Goal: Task Accomplishment & Management: Use online tool/utility

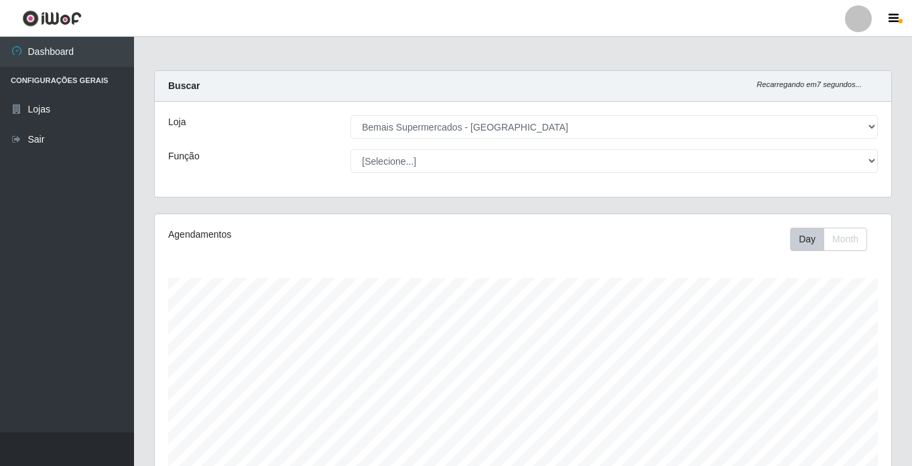
select select "250"
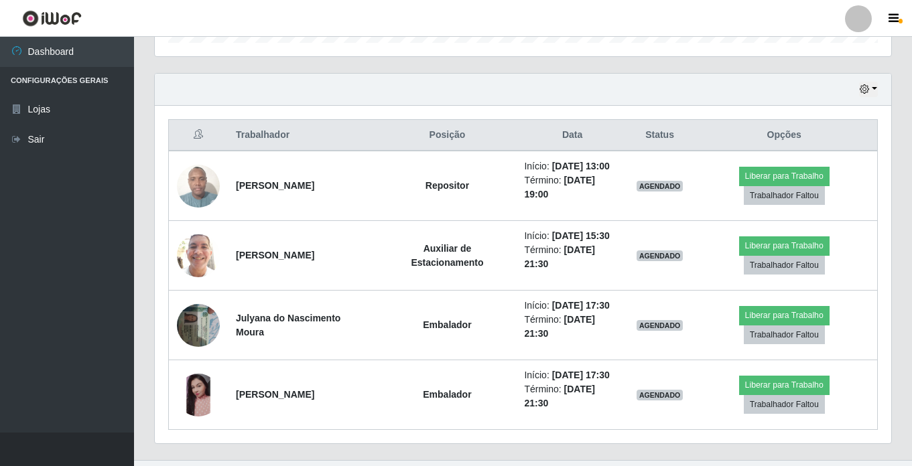
scroll to position [278, 736]
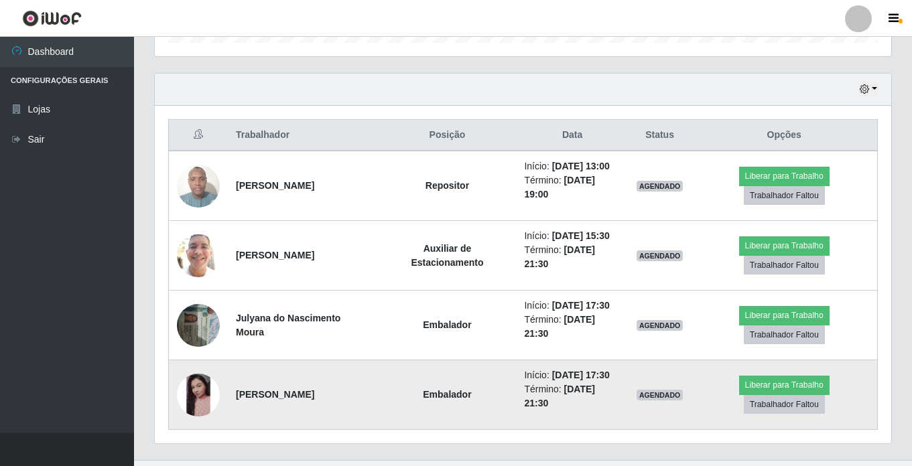
click at [207, 387] on img at bounding box center [198, 395] width 43 height 43
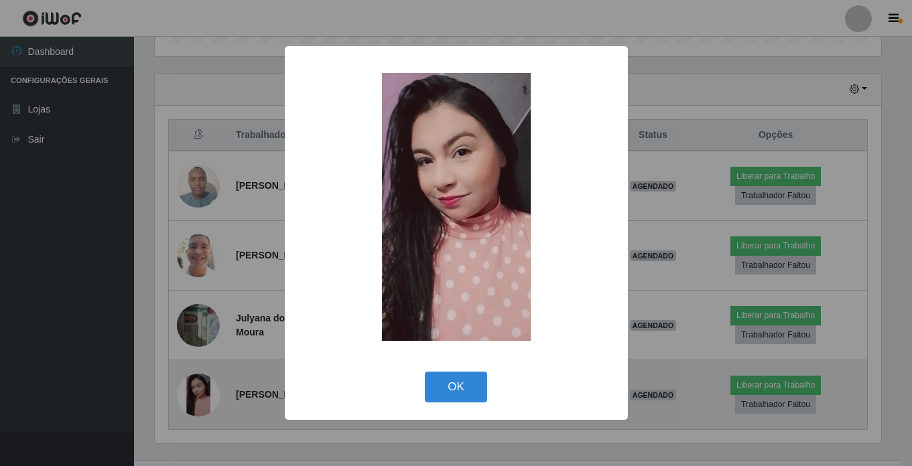
scroll to position [278, 730]
click at [207, 387] on div "× OK Cancel" at bounding box center [457, 233] width 915 height 466
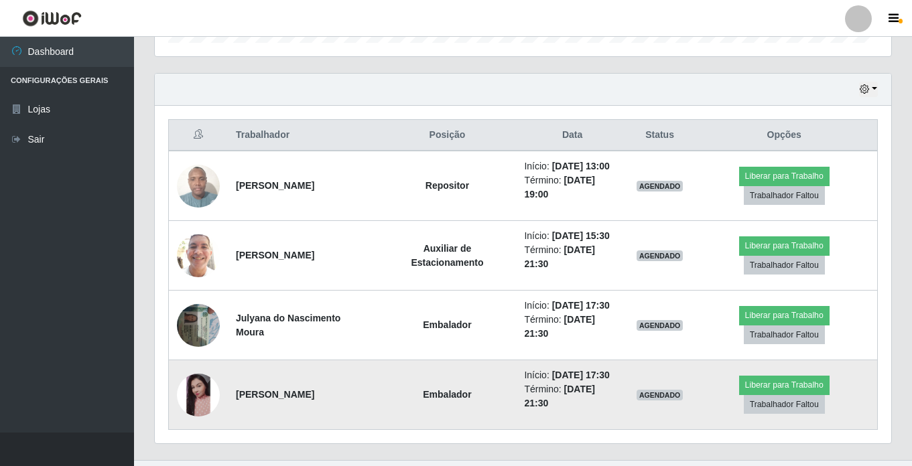
scroll to position [278, 736]
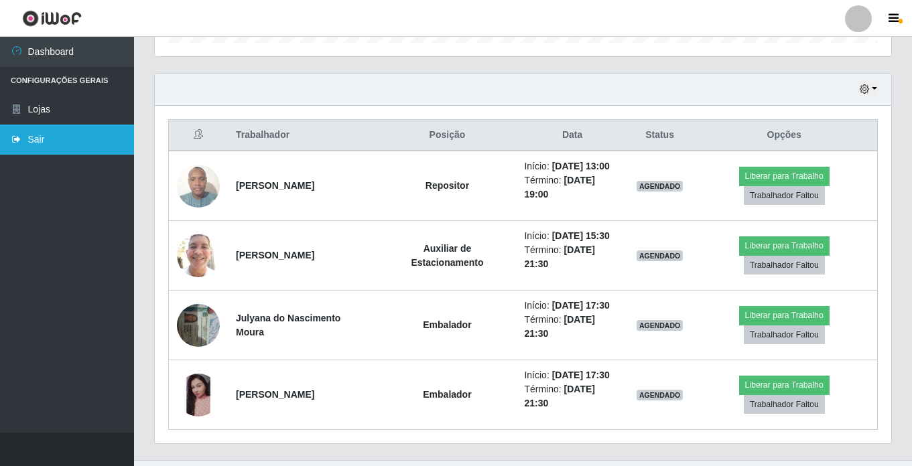
click at [56, 143] on link "Sair" at bounding box center [67, 140] width 134 height 30
